Goal: Information Seeking & Learning: Check status

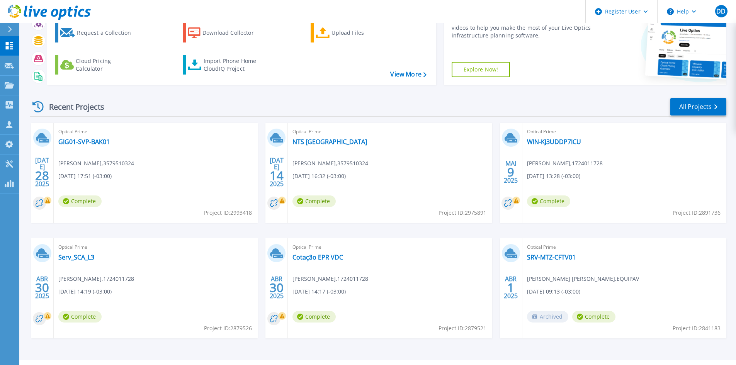
scroll to position [63, 0]
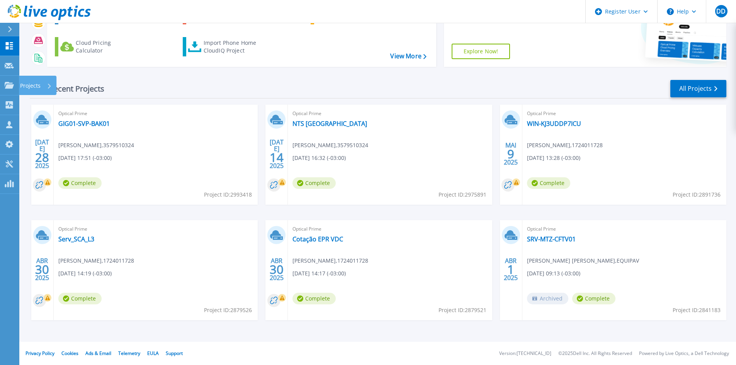
click at [5, 87] on icon at bounding box center [9, 85] width 9 height 7
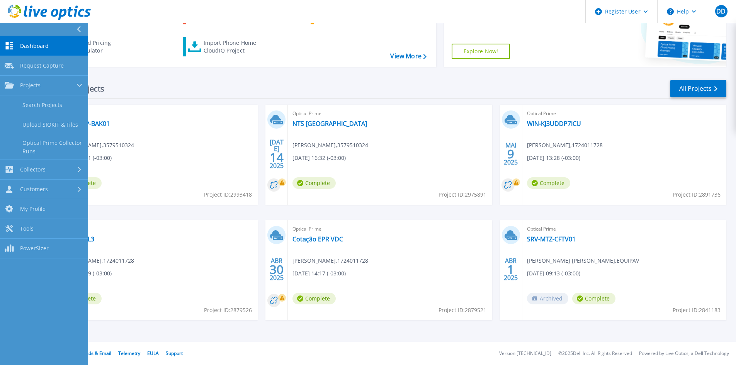
click at [33, 103] on link "Search Projects" at bounding box center [44, 105] width 88 height 20
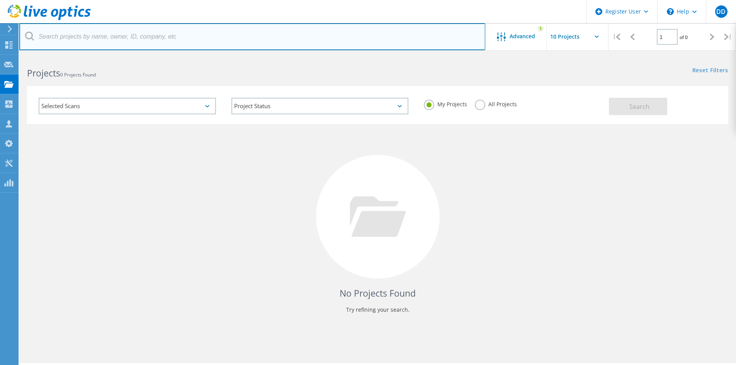
click at [160, 37] on input "text" at bounding box center [252, 36] width 466 height 27
type input "eurofarma"
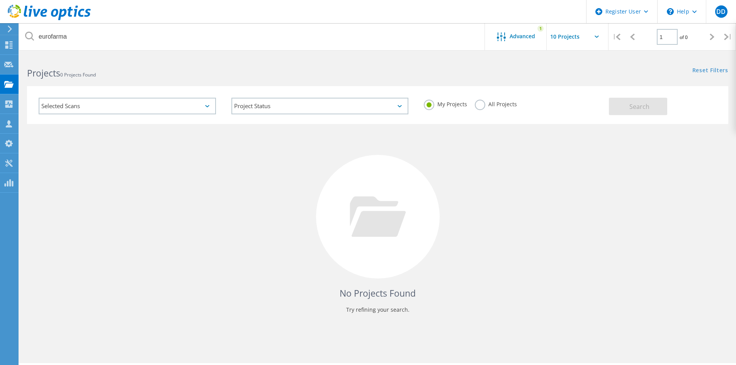
click at [502, 101] on label "All Projects" at bounding box center [496, 103] width 42 height 7
click at [0, 0] on input "All Projects" at bounding box center [0, 0] width 0 height 0
click at [637, 108] on span "Search" at bounding box center [639, 106] width 20 height 9
click at [537, 36] on div "Advanced" at bounding box center [516, 37] width 62 height 10
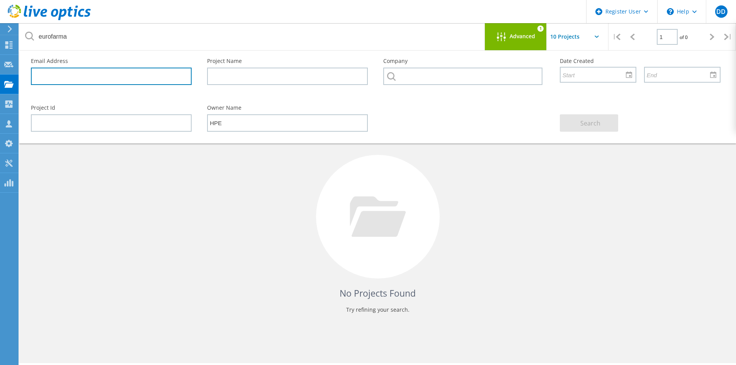
click at [148, 74] on input "text" at bounding box center [111, 76] width 161 height 17
click at [94, 82] on input "text" at bounding box center [111, 76] width 161 height 17
paste input "Gustavo Aoki <gustavo.aoki@eurofarma.com>"
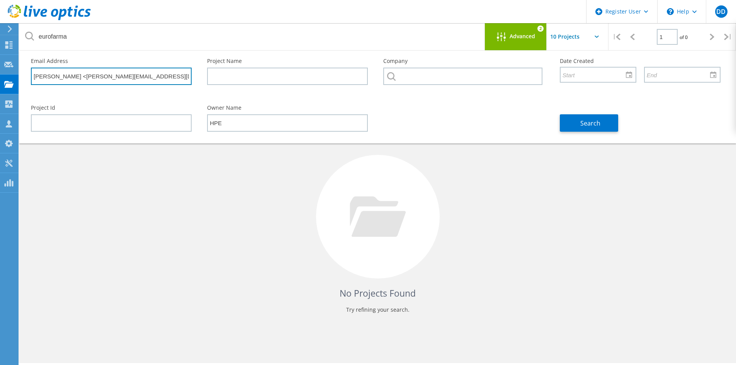
drag, startPoint x: 73, startPoint y: 78, endPoint x: 9, endPoint y: 78, distance: 63.8
click at [0, 76] on html "Register User \n Help Explore Helpful Articles Contact Support DD Dell User Dan…" at bounding box center [368, 193] width 736 height 386
type input "gustavo.aoki@eurofarma.com"
click at [567, 128] on button "Search" at bounding box center [589, 122] width 58 height 17
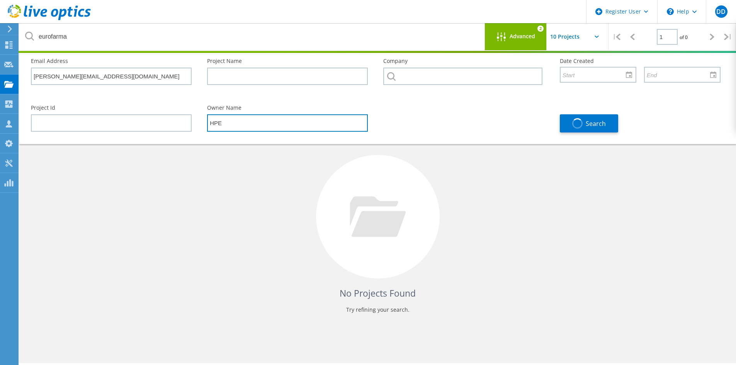
click at [268, 126] on input "HPE" at bounding box center [287, 122] width 161 height 17
click at [571, 125] on button "Search" at bounding box center [589, 123] width 58 height 18
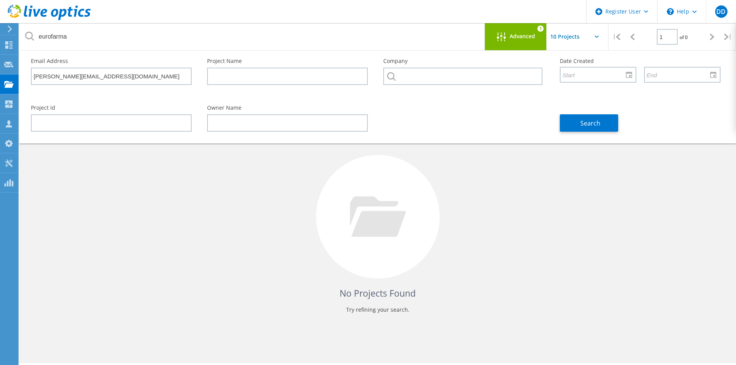
click at [584, 130] on button "Search" at bounding box center [589, 122] width 58 height 17
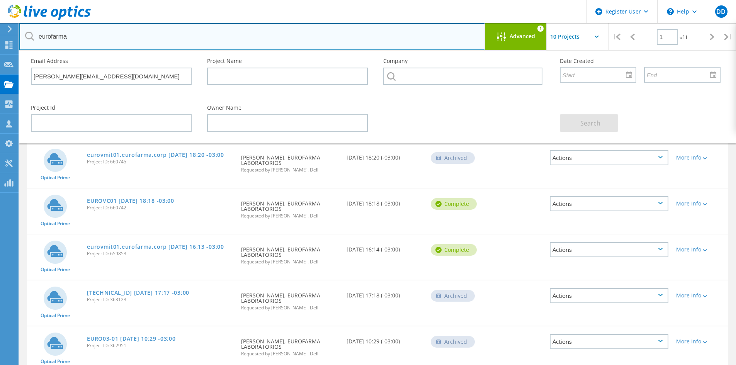
click at [170, 37] on input "eurofarma" at bounding box center [252, 36] width 466 height 27
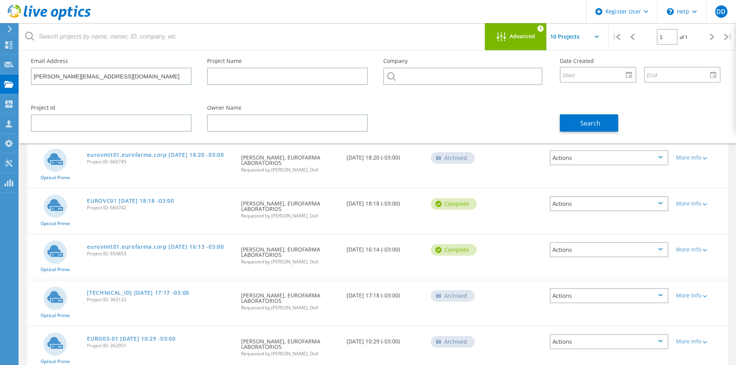
click at [588, 119] on span "Search" at bounding box center [590, 123] width 20 height 9
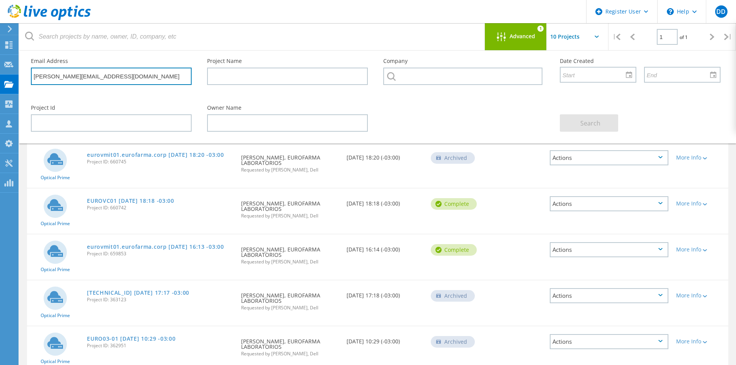
click at [155, 71] on input "gustavo.aoki@eurofarma.com" at bounding box center [111, 76] width 161 height 17
paste input "alexandre.meneghett"
type input "alexandre.meneghetti@eurofarma.com"
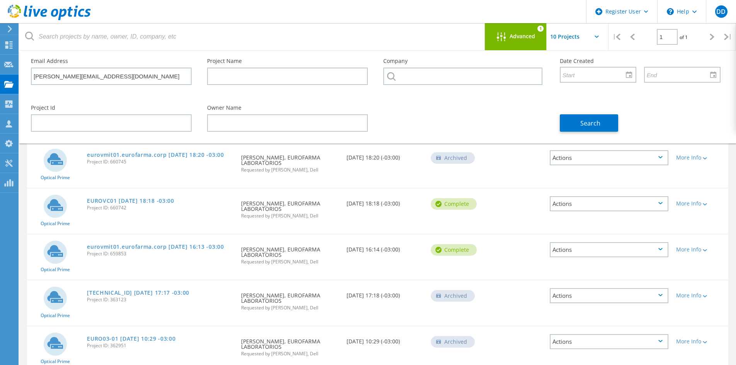
click at [592, 129] on button "Search" at bounding box center [589, 122] width 58 height 17
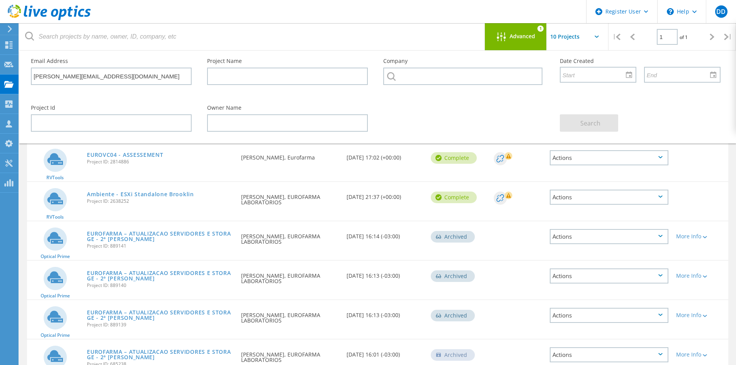
click at [111, 156] on link "EUROVC04 - ASSESSEMENT" at bounding box center [125, 154] width 76 height 5
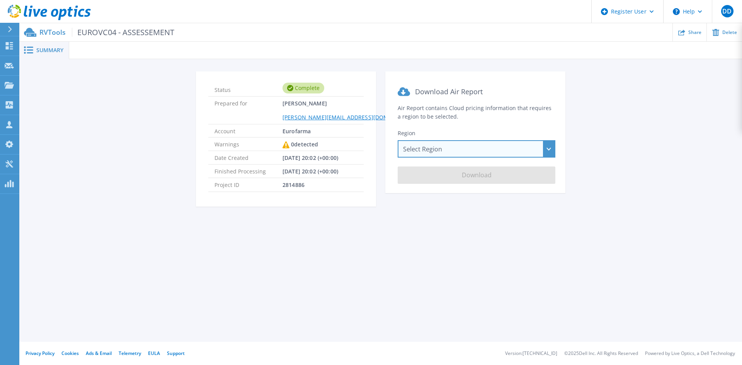
click at [500, 157] on div "Select Region Asia Pacific (Hong Kong) Asia Pacific (Mumbai) Asia Pacific (Seou…" at bounding box center [477, 148] width 158 height 17
click at [705, 148] on div "Status Complete Prepared for Alexandre Meneghetti alexandre.meneghetti@eurofarm…" at bounding box center [380, 143] width 699 height 145
click at [498, 154] on div "Select Region Asia Pacific (Hong Kong) Asia Pacific (Mumbai) Asia Pacific (Seou…" at bounding box center [477, 148] width 158 height 17
click at [556, 127] on section "Download Air Report Air Report contains Cloud pricing information that requires…" at bounding box center [475, 132] width 180 height 122
drag, startPoint x: 554, startPoint y: 127, endPoint x: 550, endPoint y: 126, distance: 4.0
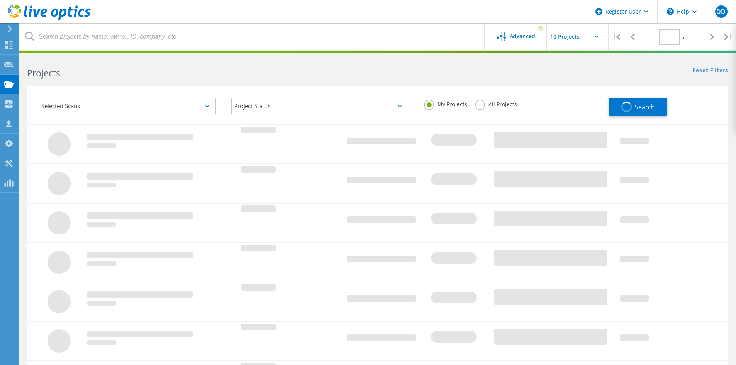
type input "1"
